Goal: Task Accomplishment & Management: Use online tool/utility

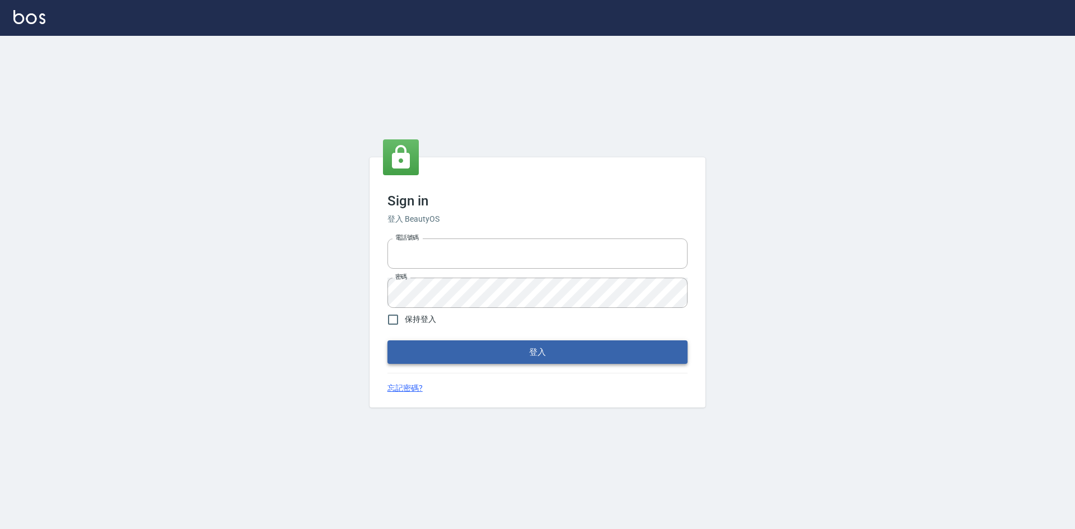
type input "0963852741"
click at [514, 357] on button "登入" at bounding box center [537, 352] width 300 height 24
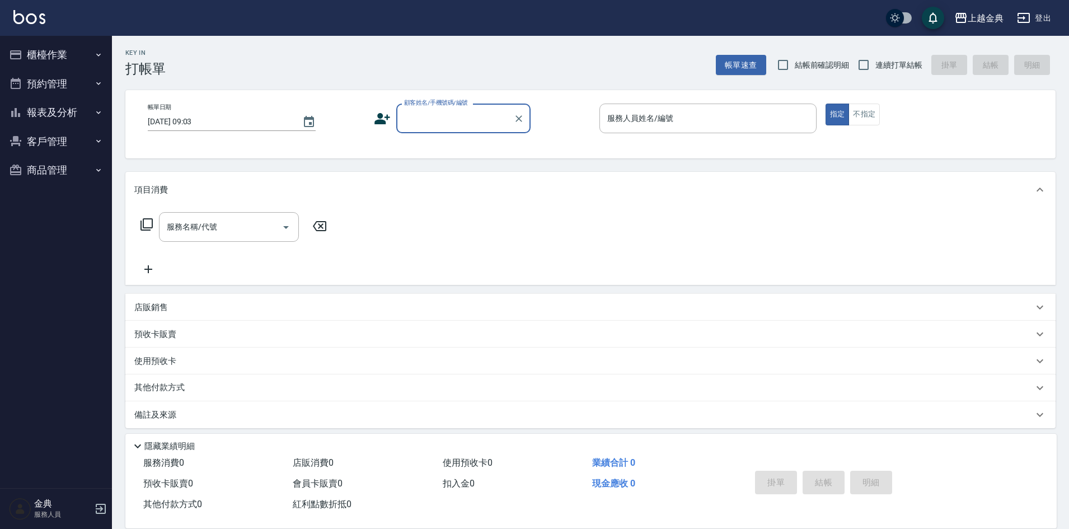
click at [54, 55] on button "櫃檯作業" at bounding box center [55, 54] width 103 height 29
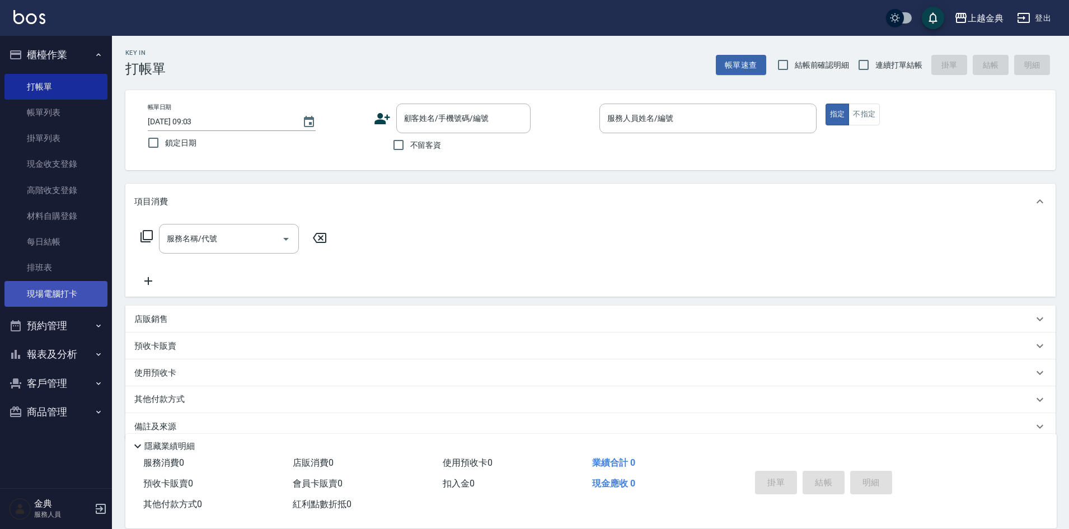
click at [80, 294] on link "現場電腦打卡" at bounding box center [55, 294] width 103 height 26
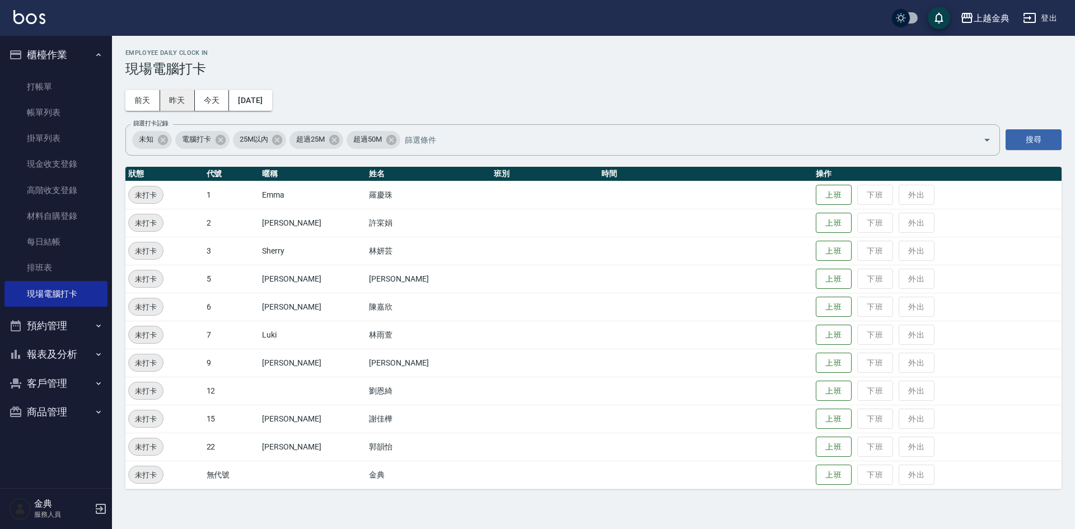
click at [185, 102] on button "昨天" at bounding box center [177, 100] width 35 height 21
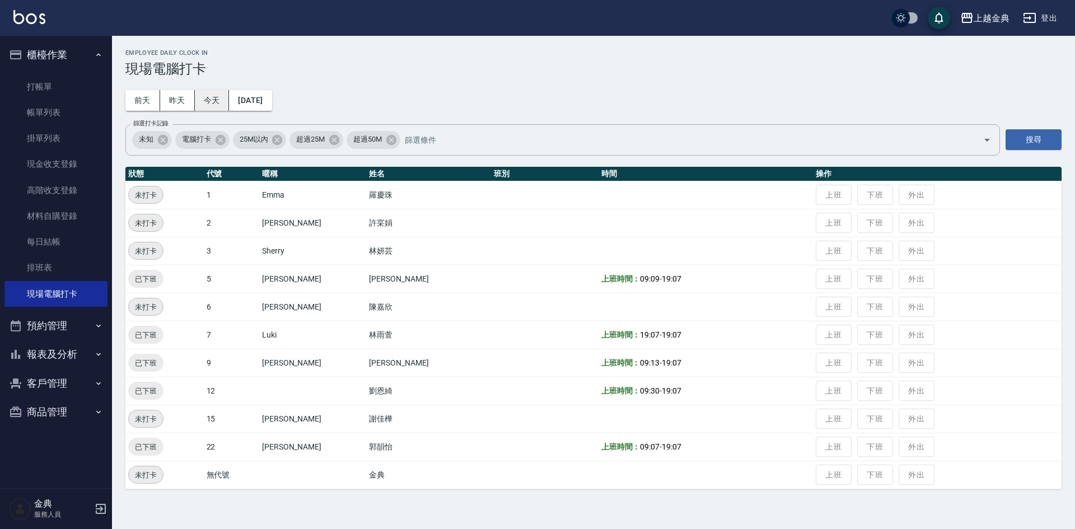
click at [208, 104] on button "今天" at bounding box center [212, 100] width 35 height 21
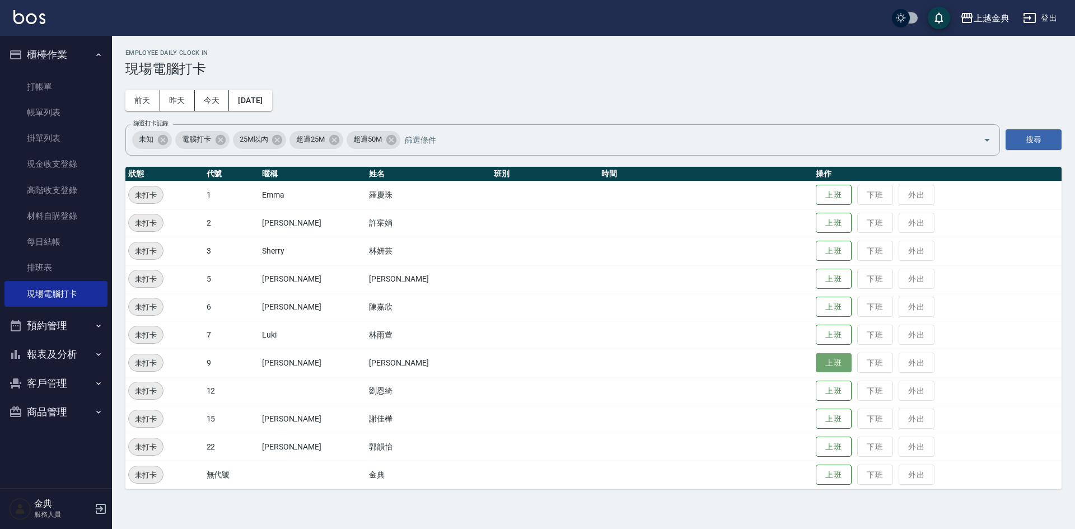
click at [816, 363] on button "上班" at bounding box center [834, 363] width 36 height 20
click at [818, 226] on button "上班" at bounding box center [834, 223] width 36 height 20
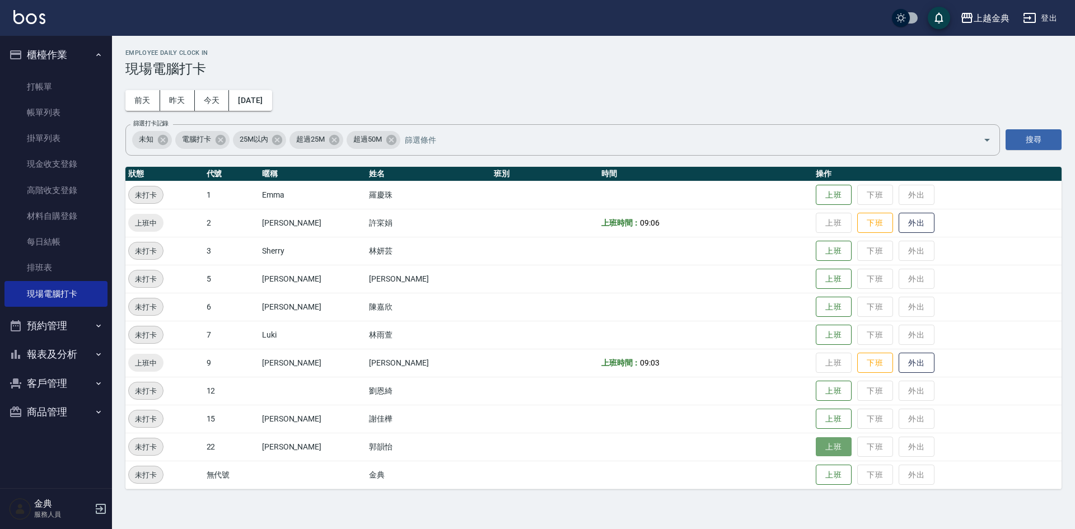
click at [816, 448] on button "上班" at bounding box center [834, 447] width 36 height 20
click at [816, 387] on button "上班" at bounding box center [834, 391] width 36 height 20
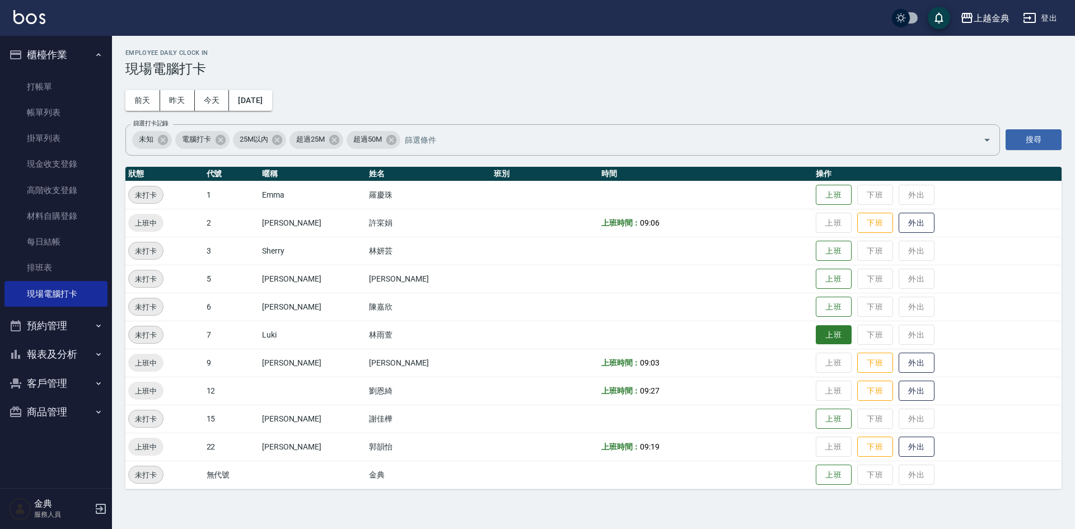
click at [816, 340] on button "上班" at bounding box center [834, 335] width 36 height 20
click at [816, 304] on button "上班" at bounding box center [834, 307] width 36 height 20
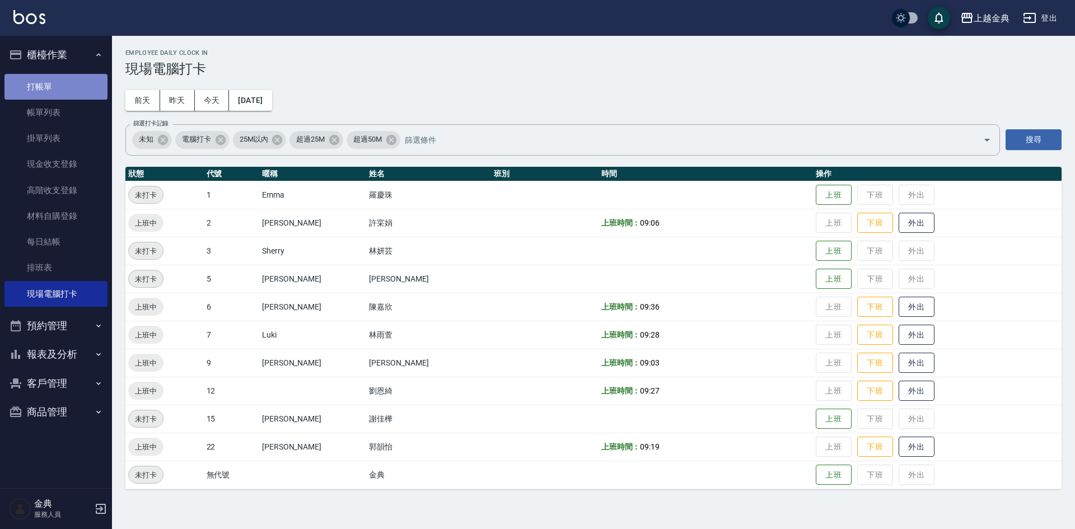
click at [77, 91] on link "打帳單" at bounding box center [55, 87] width 103 height 26
